Goal: Navigation & Orientation: Understand site structure

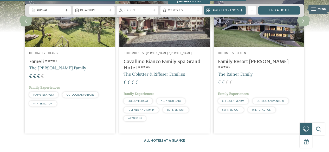
scroll to position [655, 0]
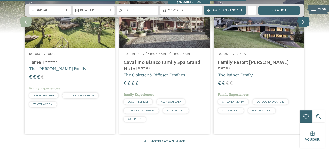
click at [304, 19] on icon at bounding box center [303, 22] width 13 height 10
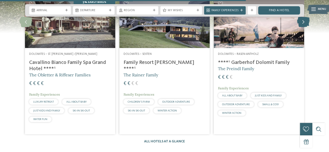
click at [303, 23] on icon at bounding box center [303, 22] width 13 height 10
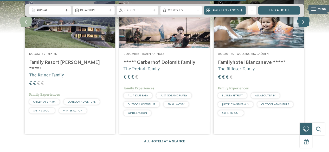
click at [303, 23] on icon at bounding box center [303, 22] width 13 height 10
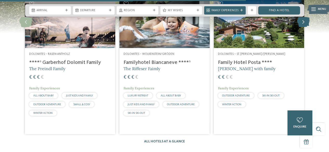
click at [303, 23] on icon at bounding box center [303, 22] width 13 height 10
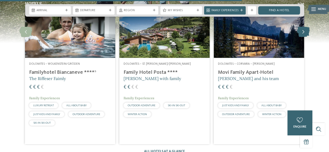
scroll to position [644, 0]
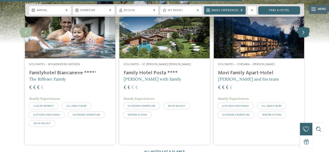
click at [305, 32] on icon at bounding box center [303, 32] width 13 height 10
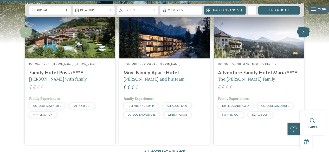
click at [305, 32] on icon at bounding box center [303, 32] width 13 height 10
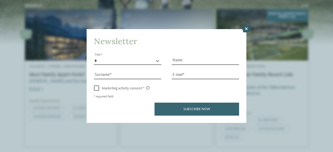
click at [246, 28] on icon at bounding box center [246, 28] width 9 height 7
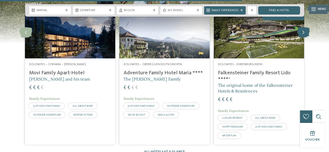
click at [300, 34] on icon at bounding box center [303, 32] width 13 height 10
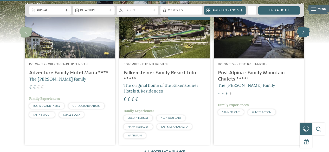
click at [300, 34] on icon at bounding box center [303, 32] width 13 height 10
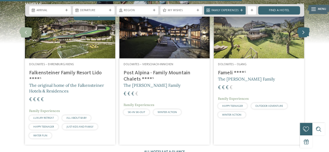
click at [300, 34] on icon at bounding box center [303, 32] width 13 height 10
